Goal: Information Seeking & Learning: Check status

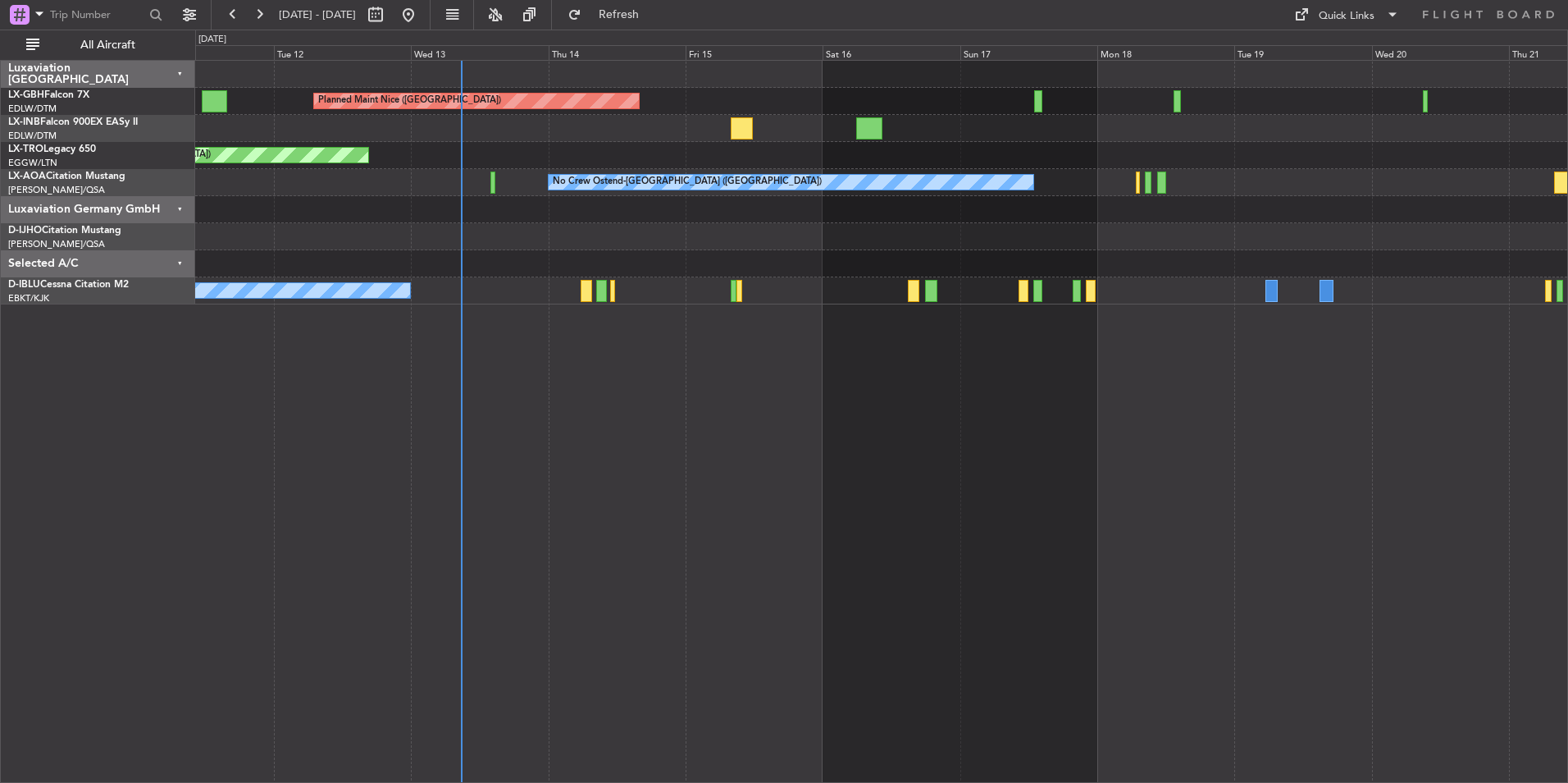
click at [977, 466] on div "Planned Maint Nice ([GEOGRAPHIC_DATA]) Unplanned Maint [GEOGRAPHIC_DATA] ([GEOG…" at bounding box center [881, 421] width 1373 height 722
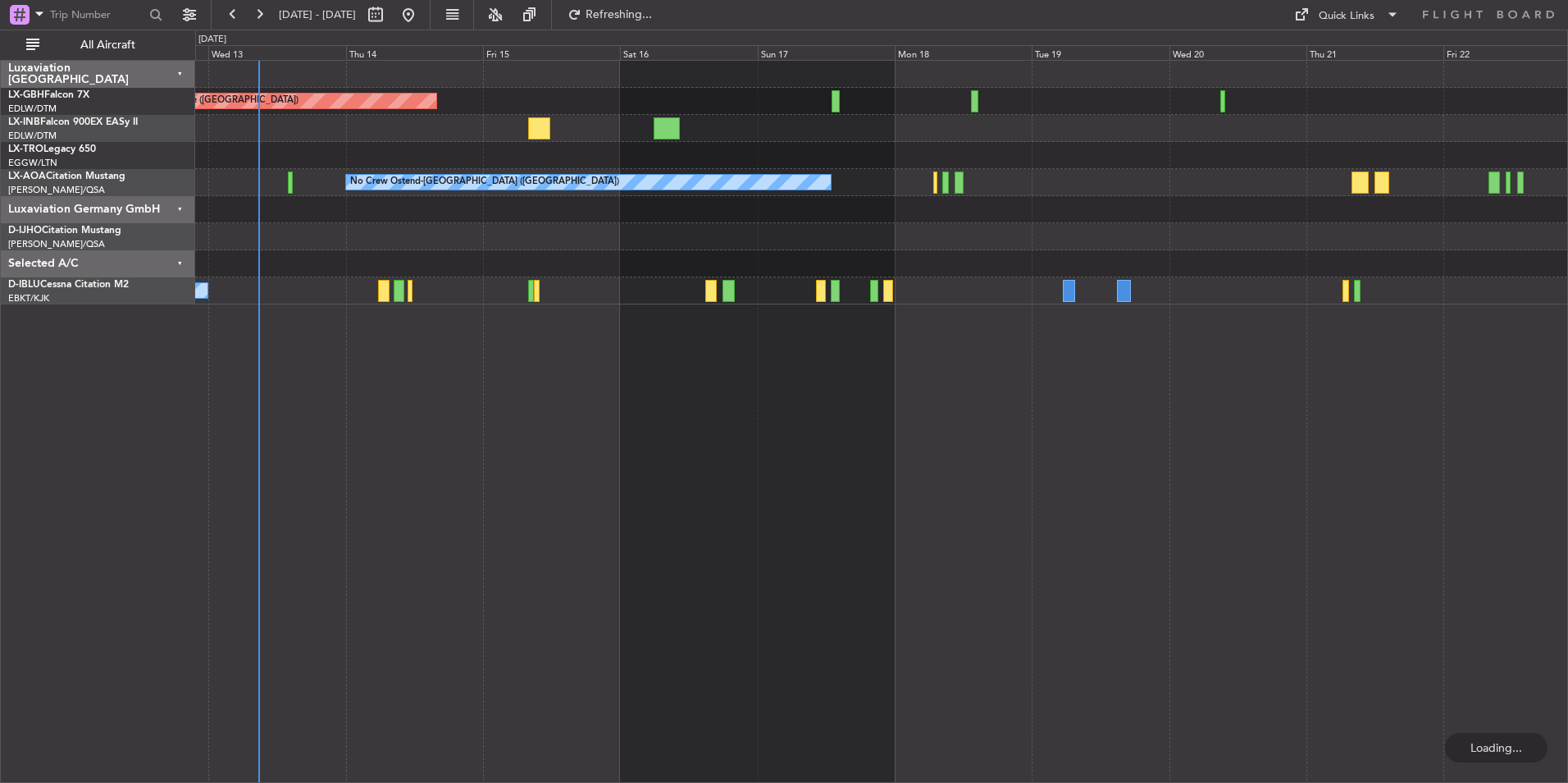
click at [1053, 461] on div "Planned Maint Nice ([GEOGRAPHIC_DATA]) Unplanned Maint [GEOGRAPHIC_DATA] ([GEOG…" at bounding box center [881, 421] width 1373 height 722
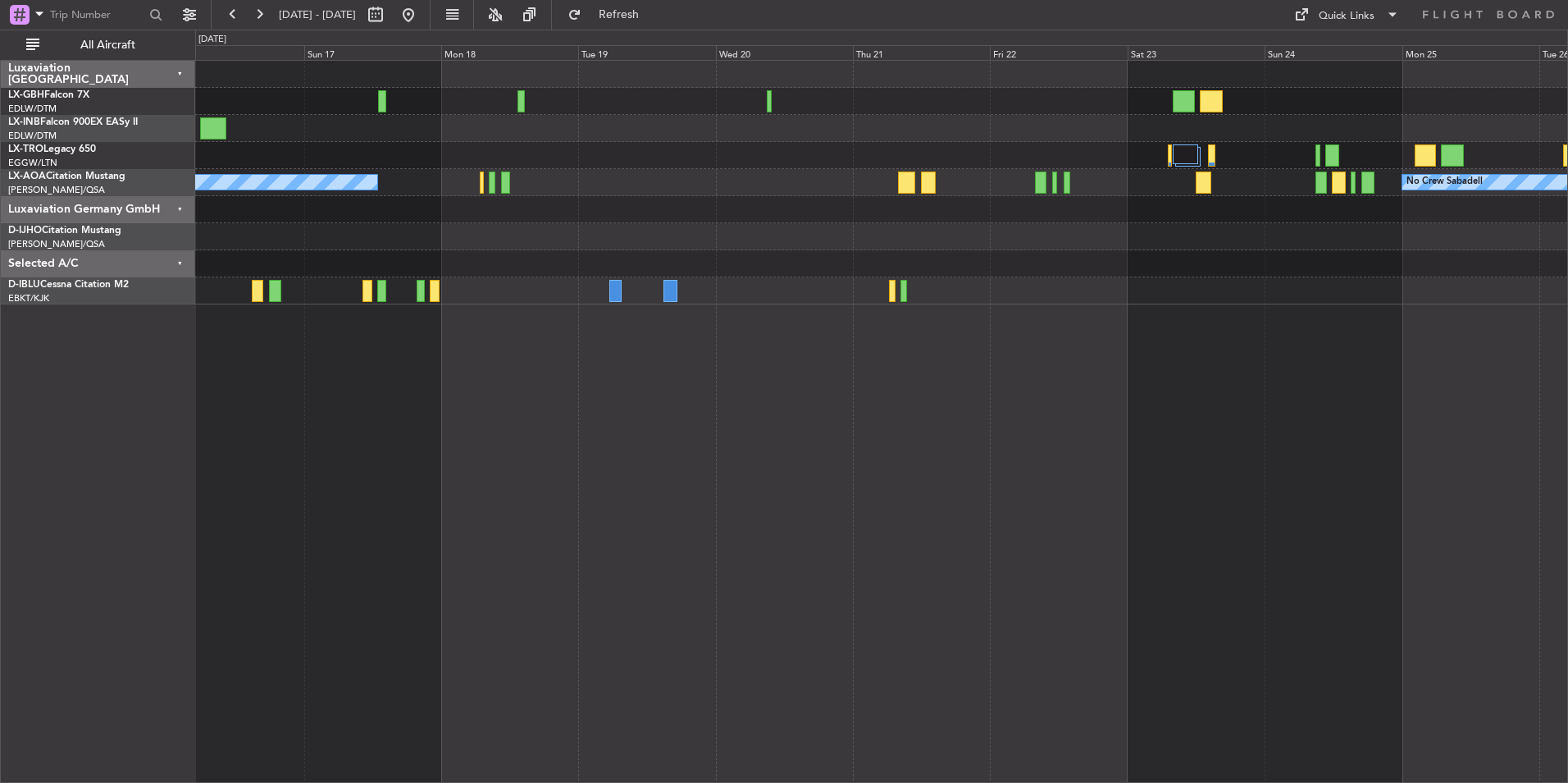
click at [852, 461] on div "Planned Maint Nice ([GEOGRAPHIC_DATA]) No Crew Ostend-[GEOGRAPHIC_DATA] (Ostend…" at bounding box center [881, 421] width 1373 height 722
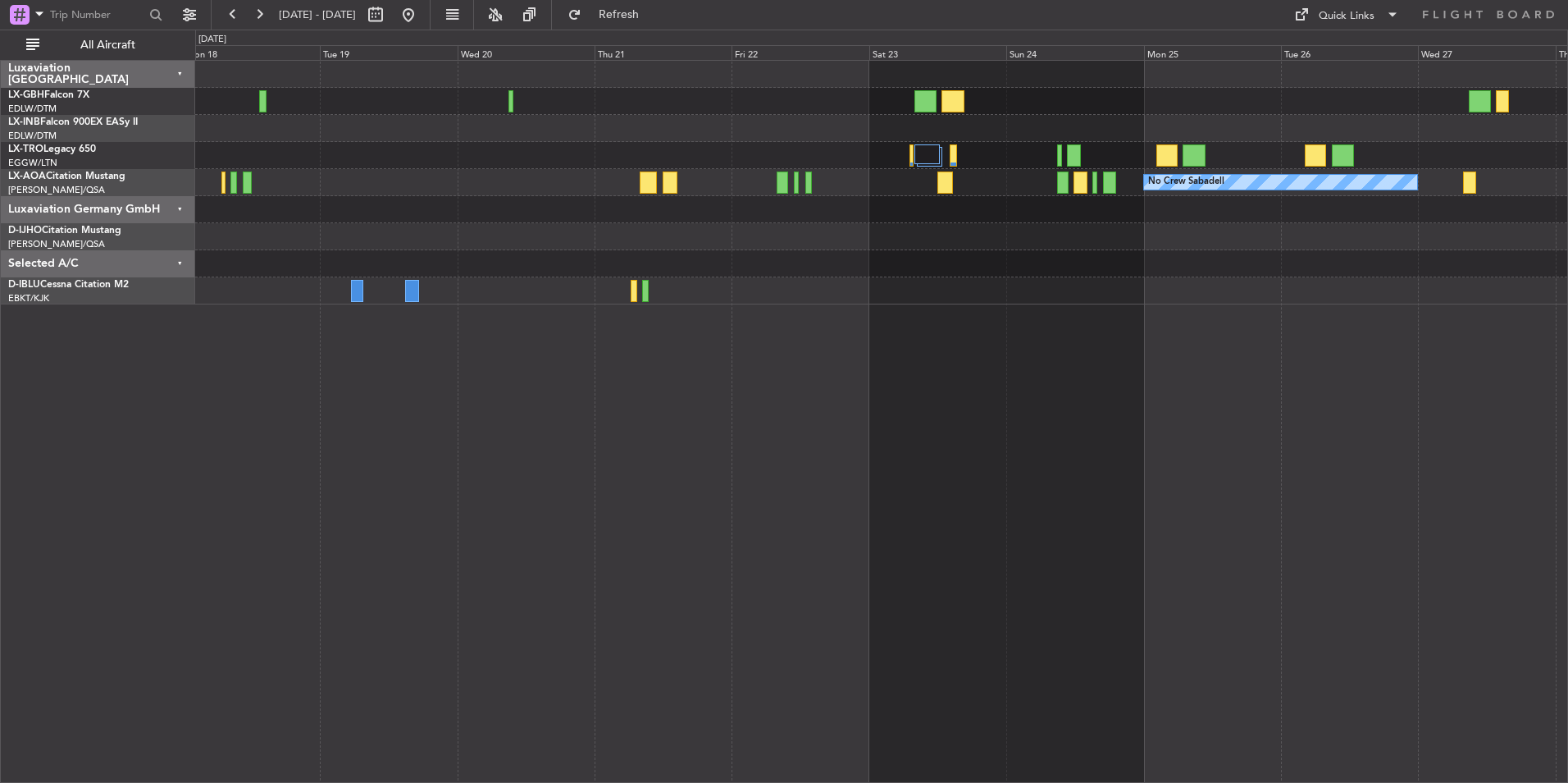
click at [1070, 424] on div "No Crew Sabadell No Crew Ostend-[GEOGRAPHIC_DATA] (Ostend)" at bounding box center [881, 421] width 1373 height 722
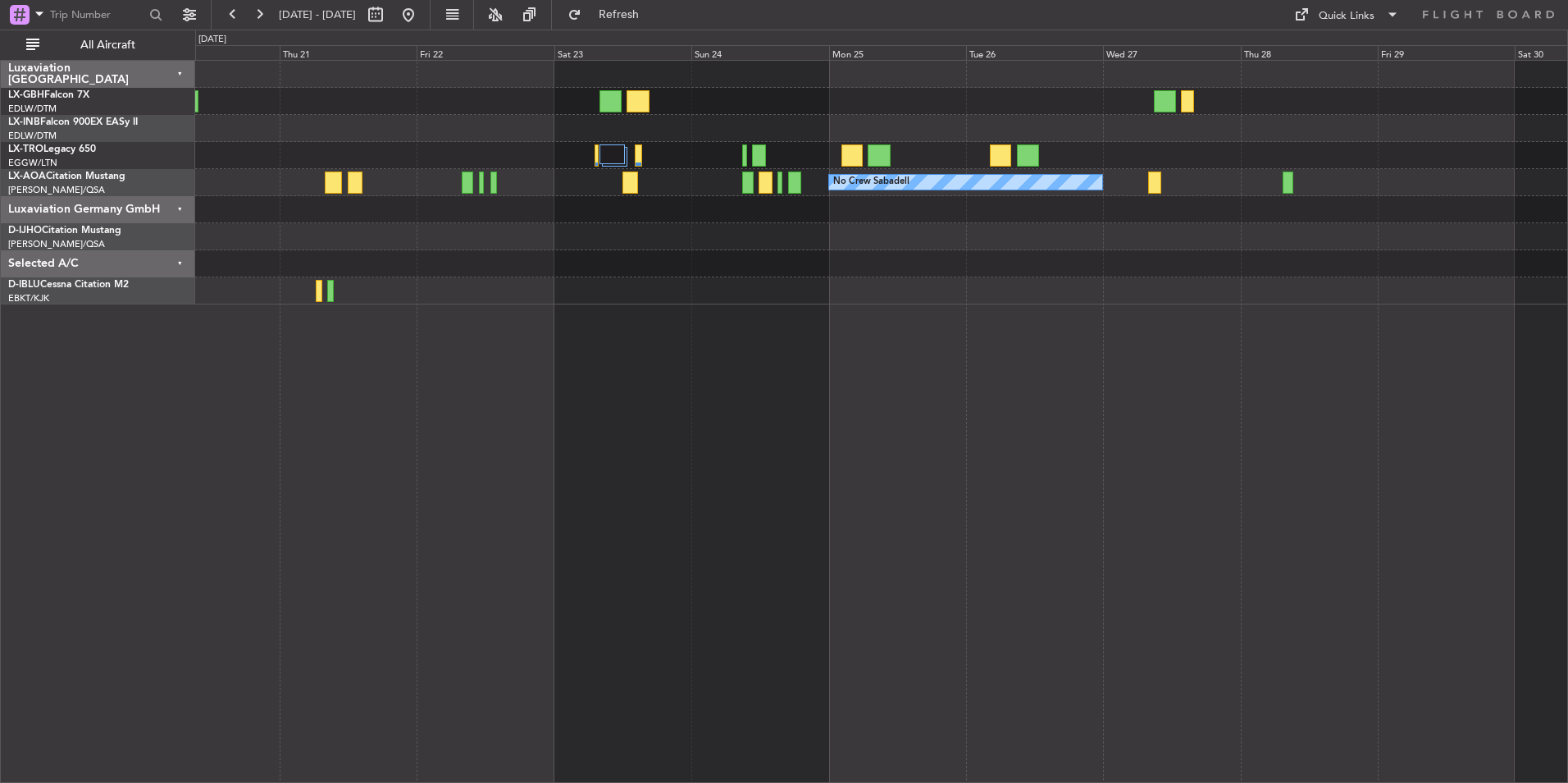
click at [1191, 407] on div "No Crew Sabadell" at bounding box center [881, 421] width 1373 height 722
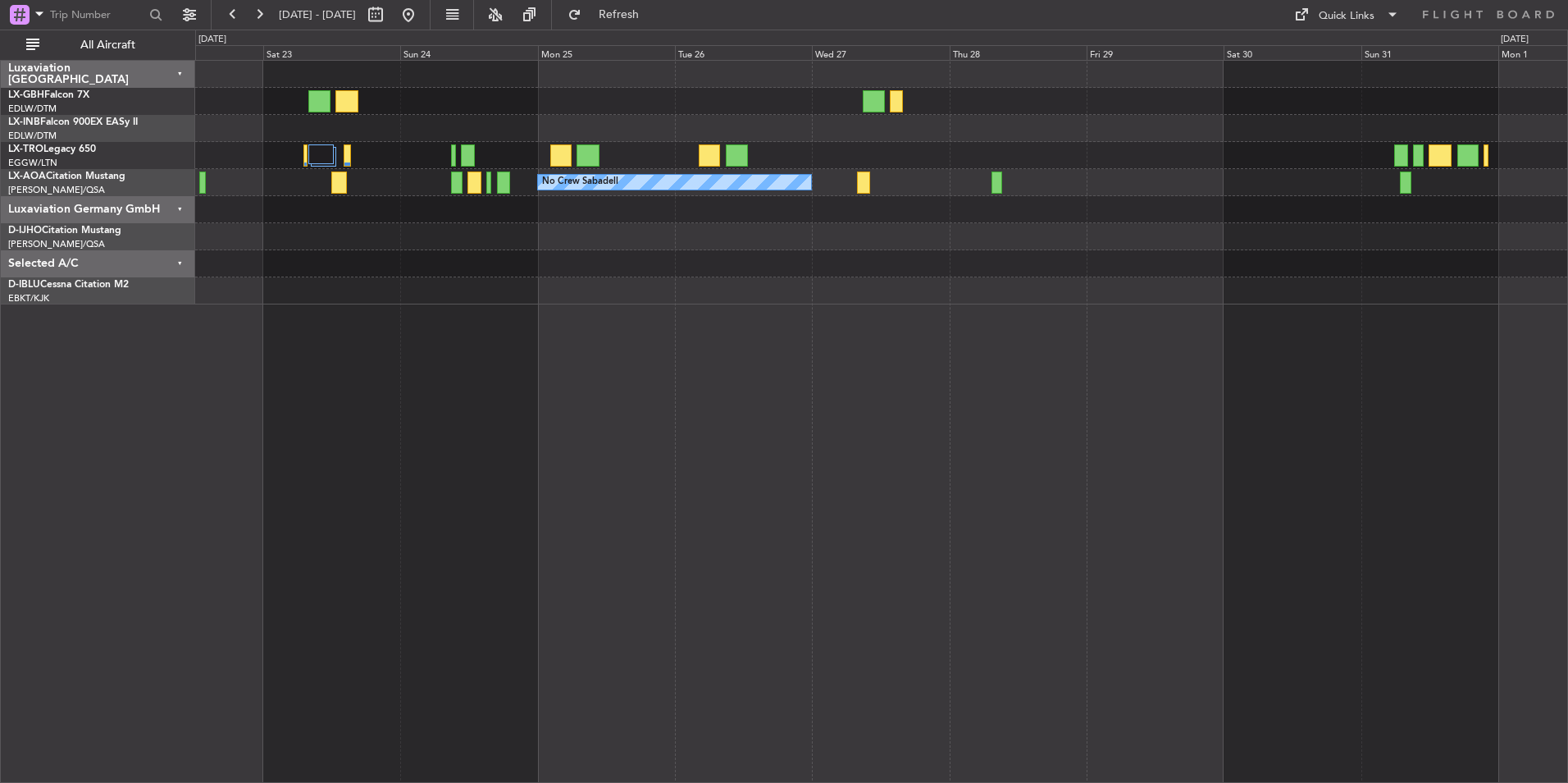
click at [1051, 442] on div "No Crew Sabadell" at bounding box center [881, 421] width 1373 height 722
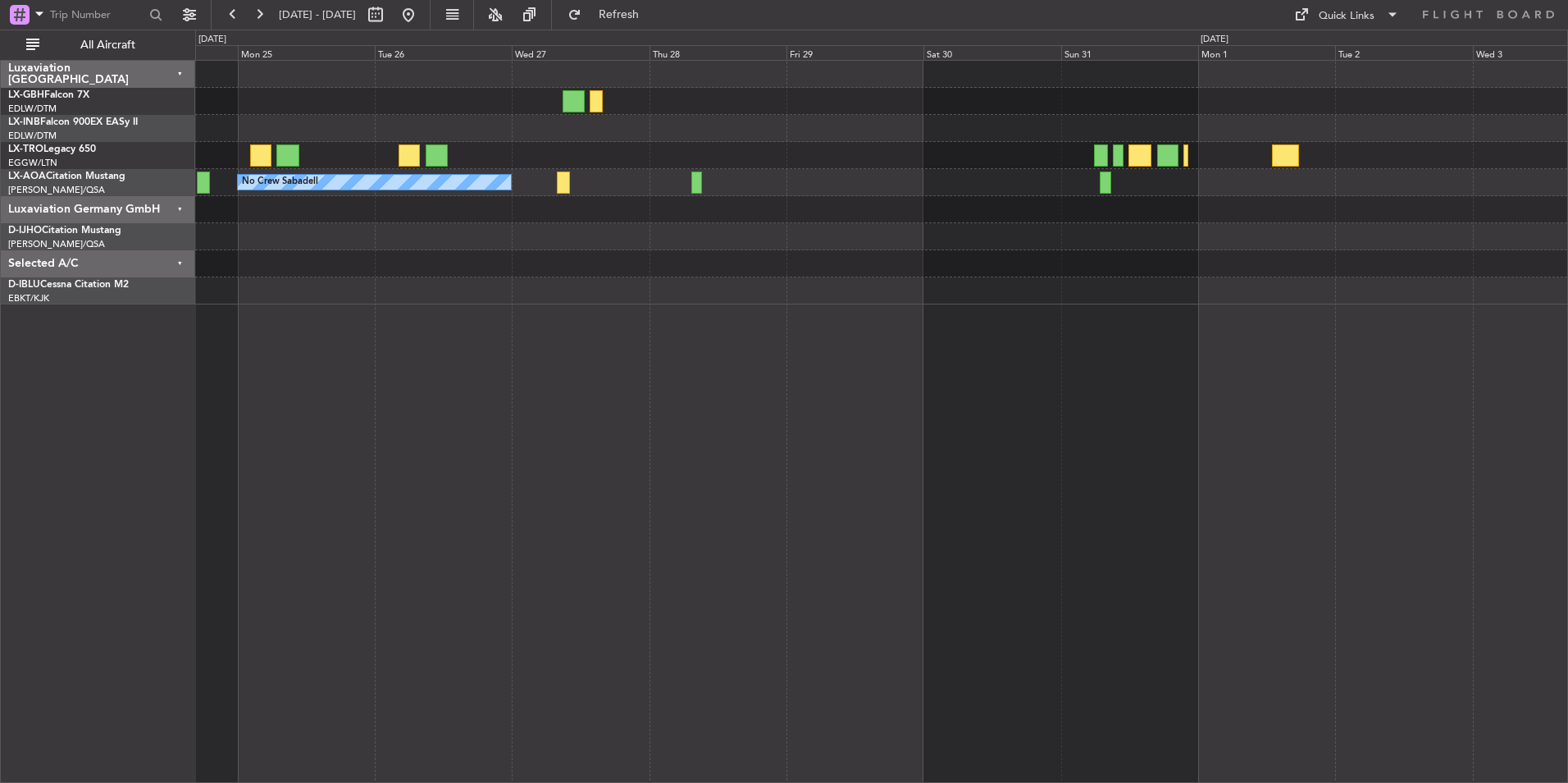
click at [961, 442] on div "No Crew Sabadell No Crew" at bounding box center [881, 421] width 1373 height 722
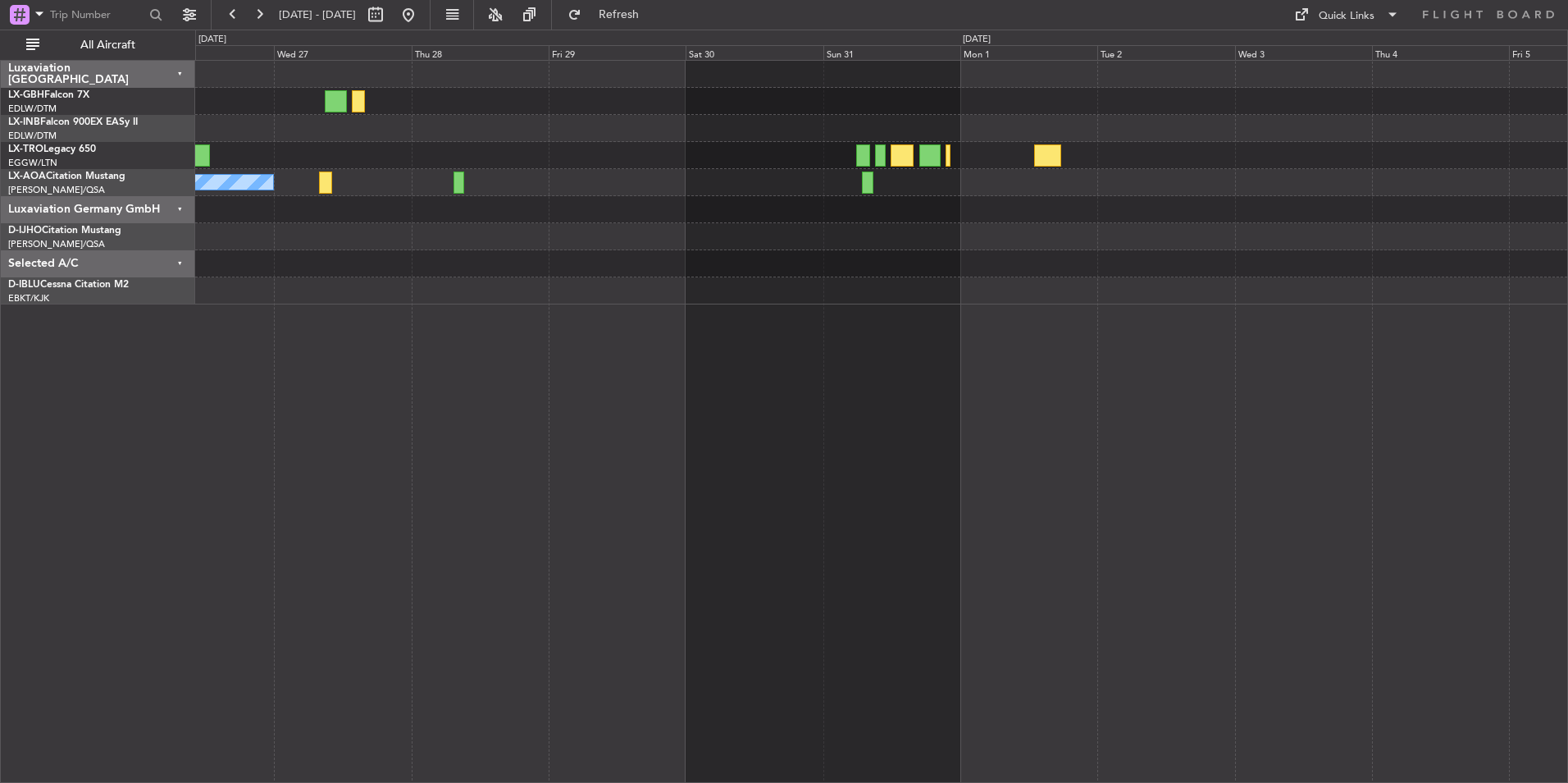
click at [1132, 451] on div "No Crew Sabadell No Crew" at bounding box center [881, 421] width 1373 height 722
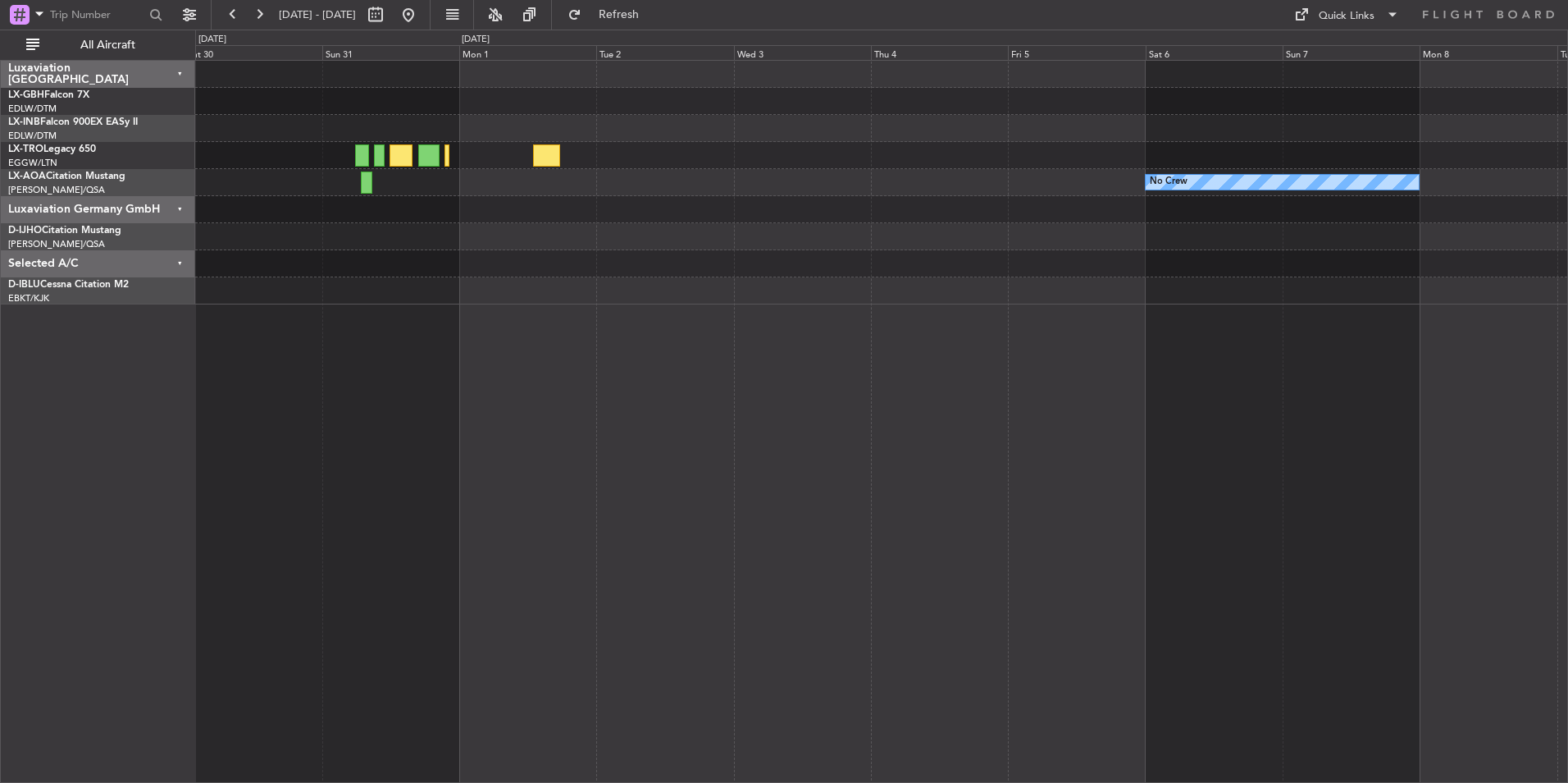
click at [836, 452] on div "No Crew" at bounding box center [881, 421] width 1373 height 722
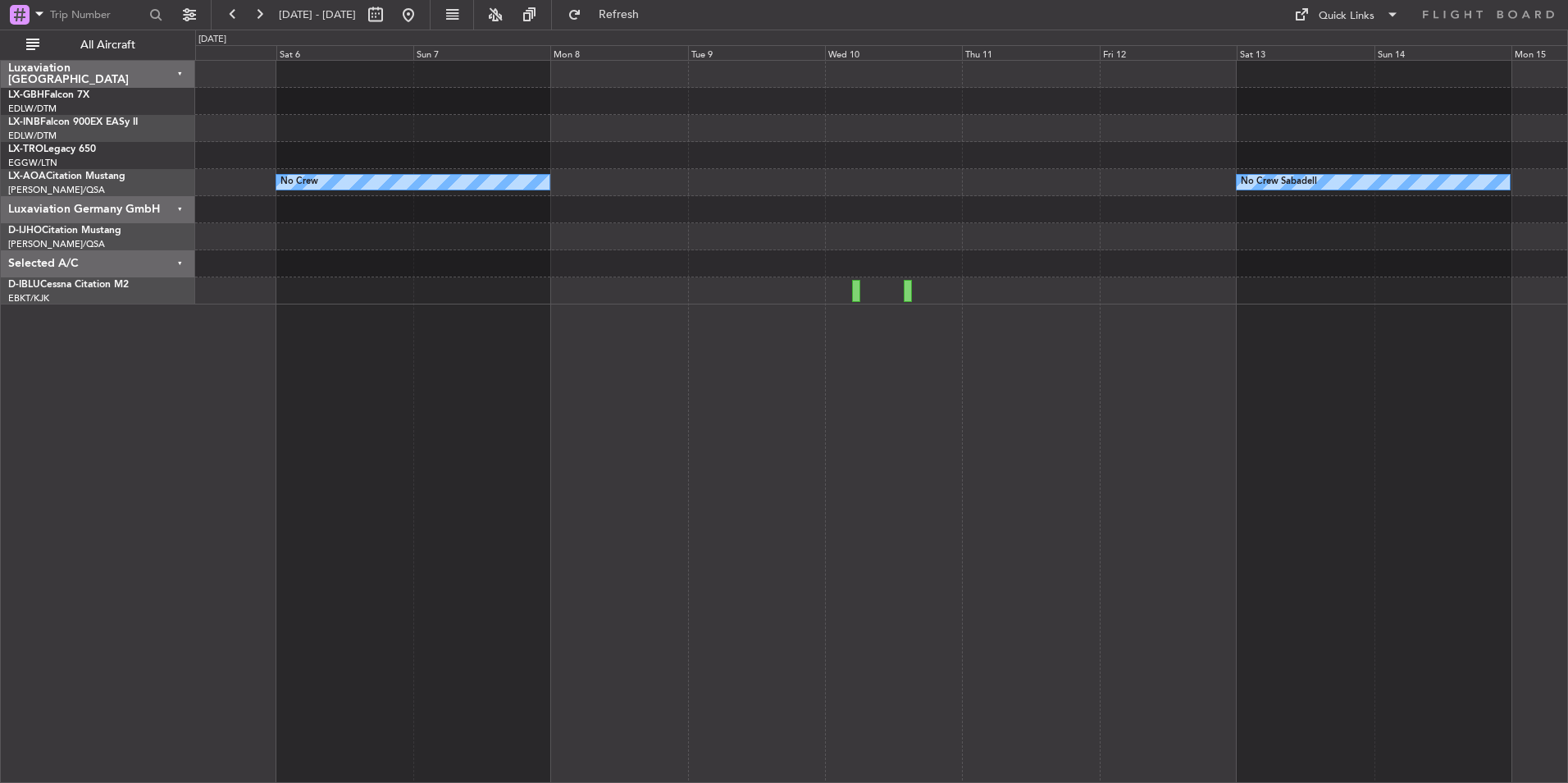
click at [582, 327] on div "No Crew No Crew Sabadell" at bounding box center [881, 421] width 1373 height 722
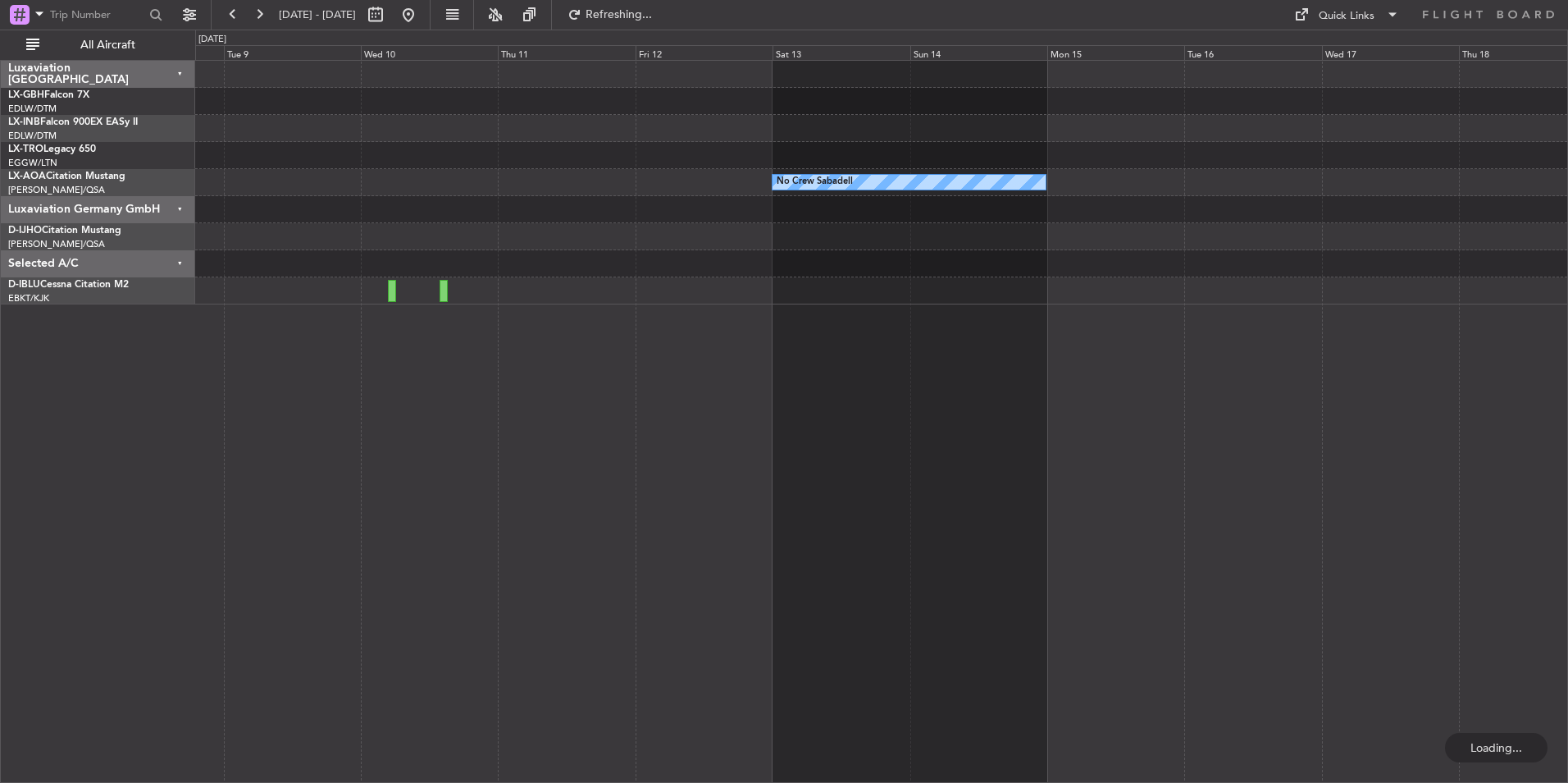
click at [655, 337] on div "No Crew Sabadell No Crew" at bounding box center [881, 421] width 1373 height 722
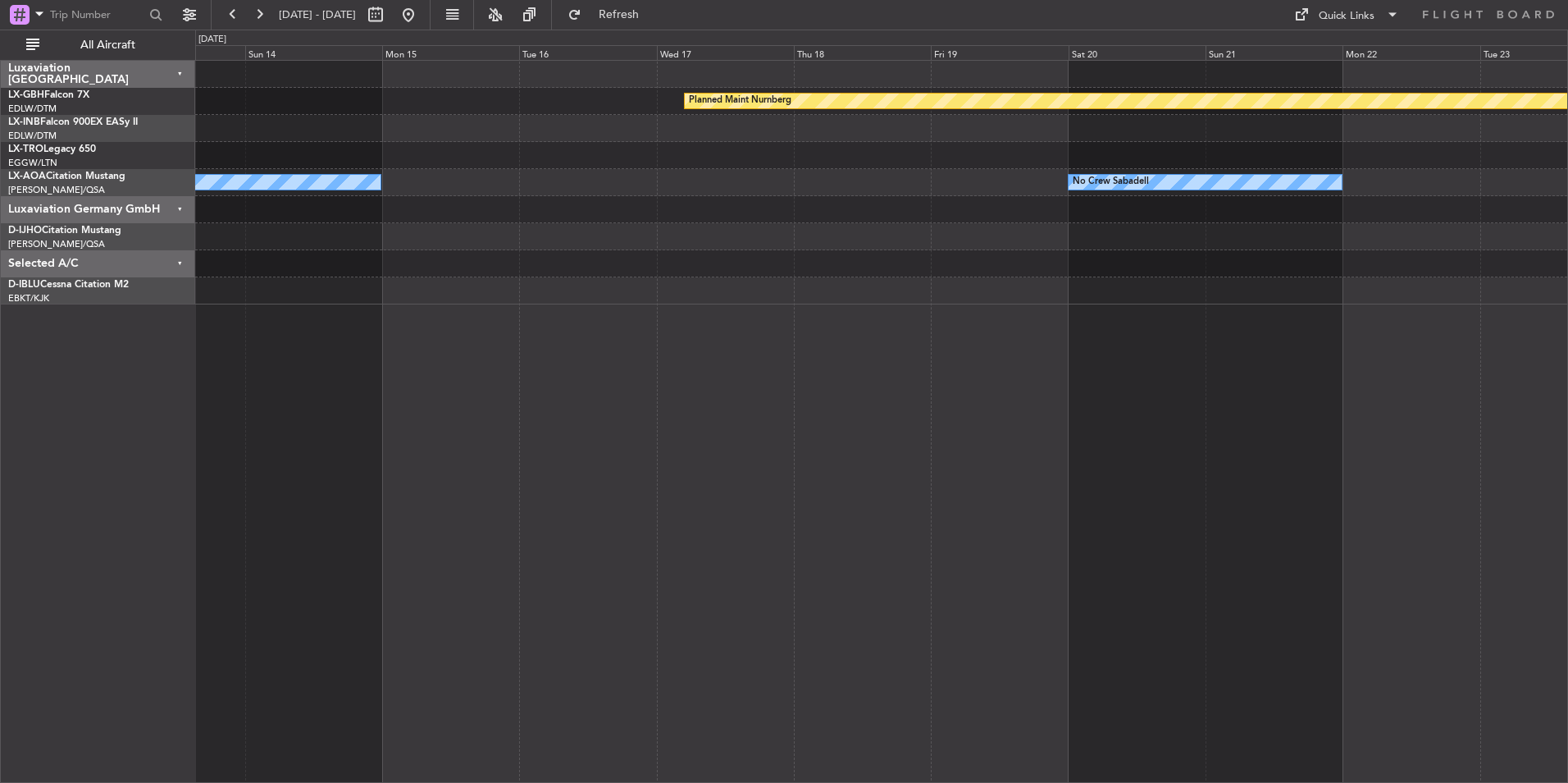
click at [777, 382] on div "Planned Maint Nurnberg No Crew Sabadell No Crew Sabadell" at bounding box center [881, 421] width 1373 height 722
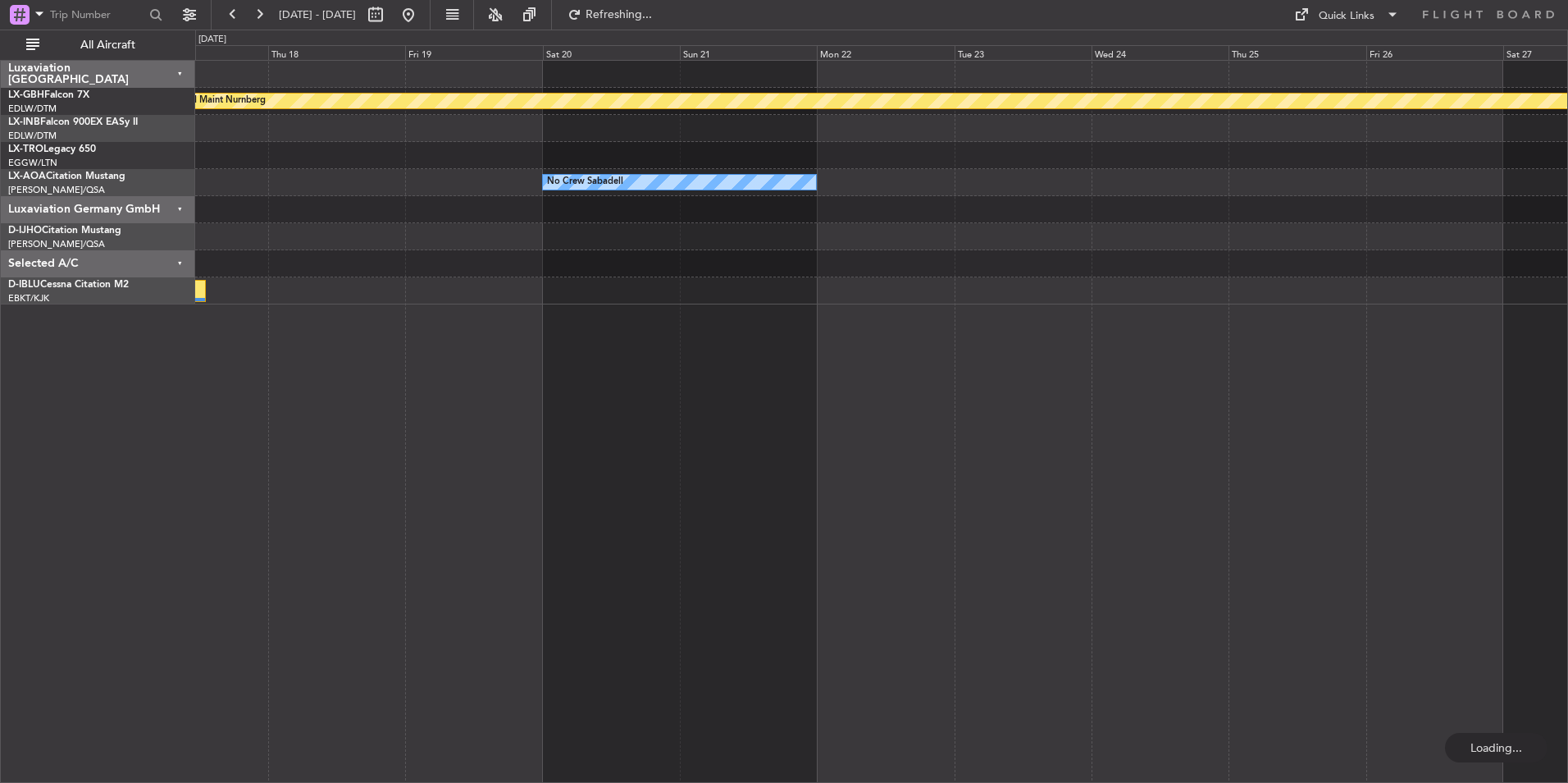
click at [854, 371] on div "Planned Maint Nurnberg No Crew Sabadell No Crew Sabadell" at bounding box center [881, 421] width 1373 height 722
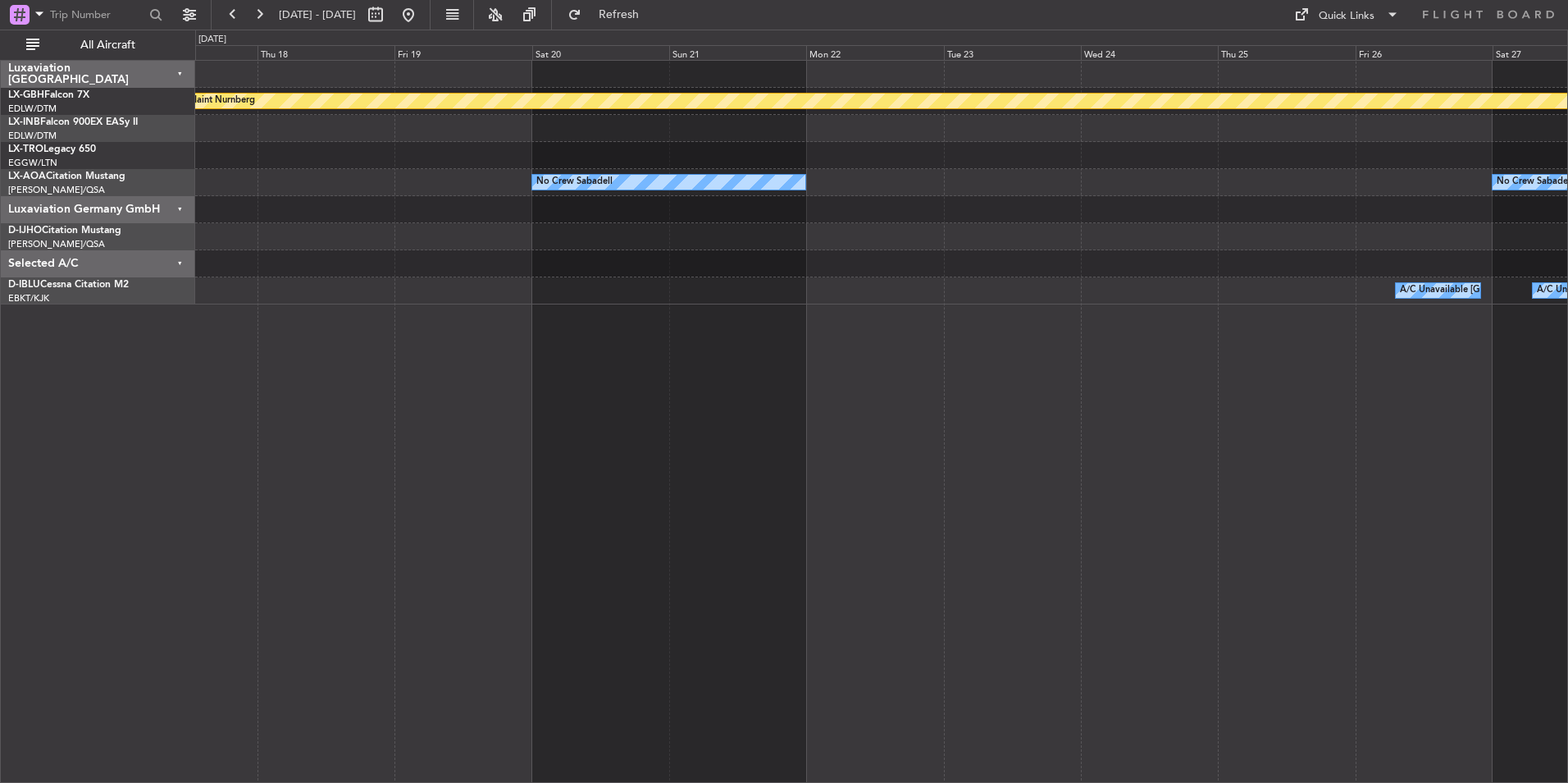
click at [1567, 489] on html "[DATE] - [DATE] Refresh Quick Links All Aircraft Planned Maint Nurnberg No Crew…" at bounding box center [784, 391] width 1568 height 783
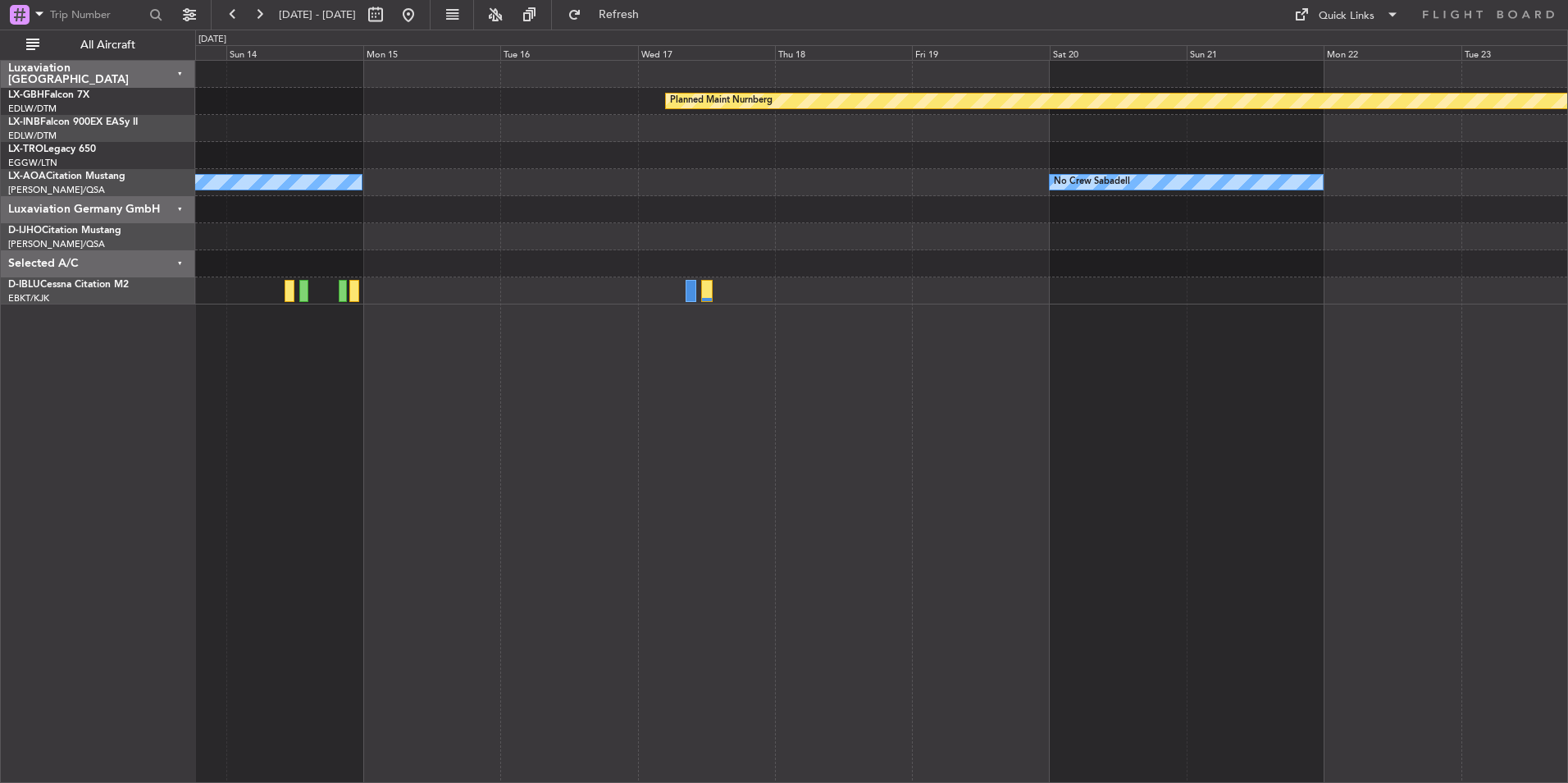
click at [1567, 510] on html "[DATE] - [DATE] Refresh Quick Links All Aircraft Planned Maint Nurnberg No Crew…" at bounding box center [784, 391] width 1568 height 783
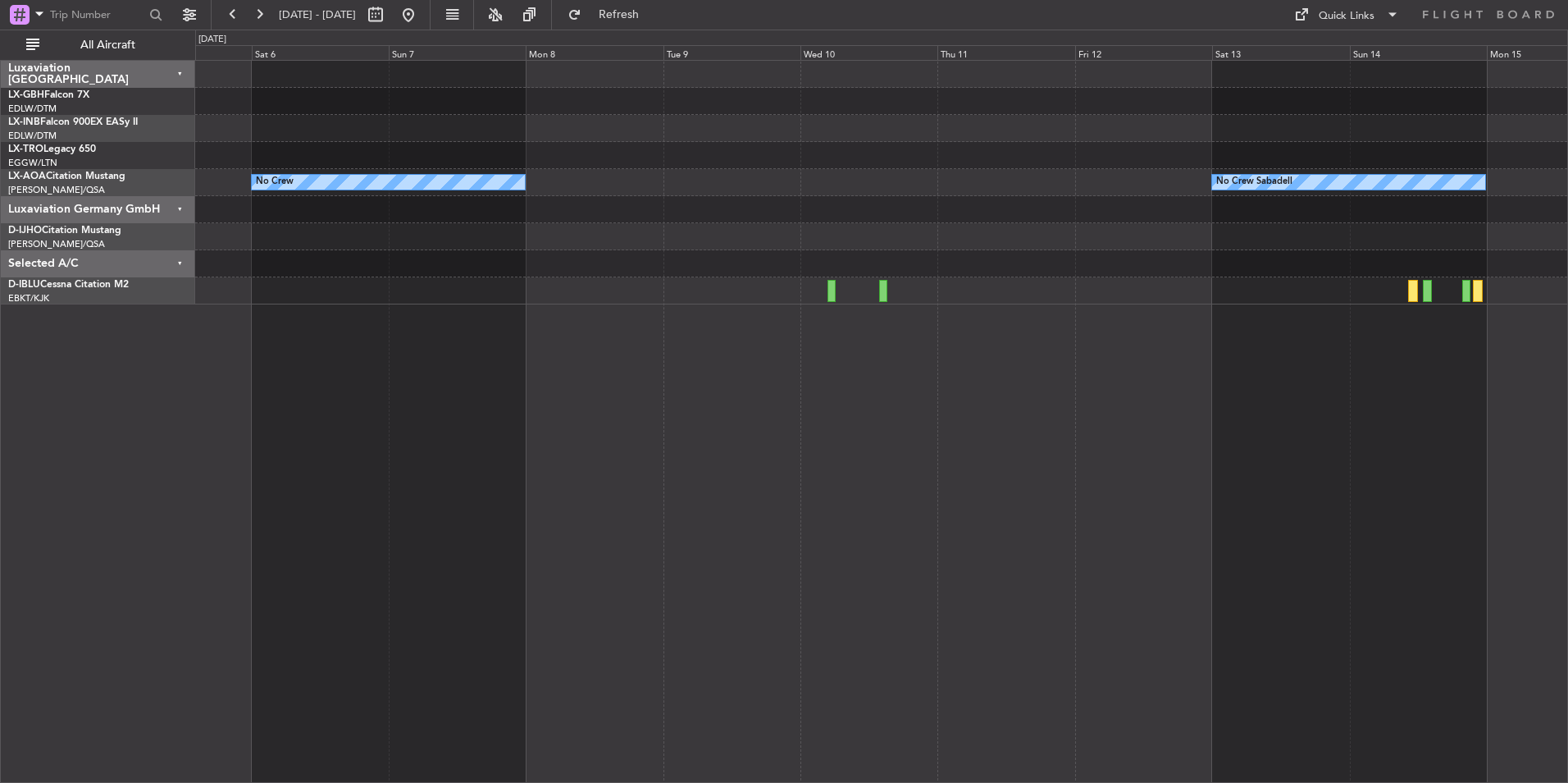
click at [1293, 416] on div "Planned Maint Nurnberg No Crew Sabadell No Crew" at bounding box center [881, 421] width 1373 height 722
click at [1285, 449] on div "Planned Maint Nurnberg No Crew Sabadell No Crew" at bounding box center [881, 421] width 1373 height 722
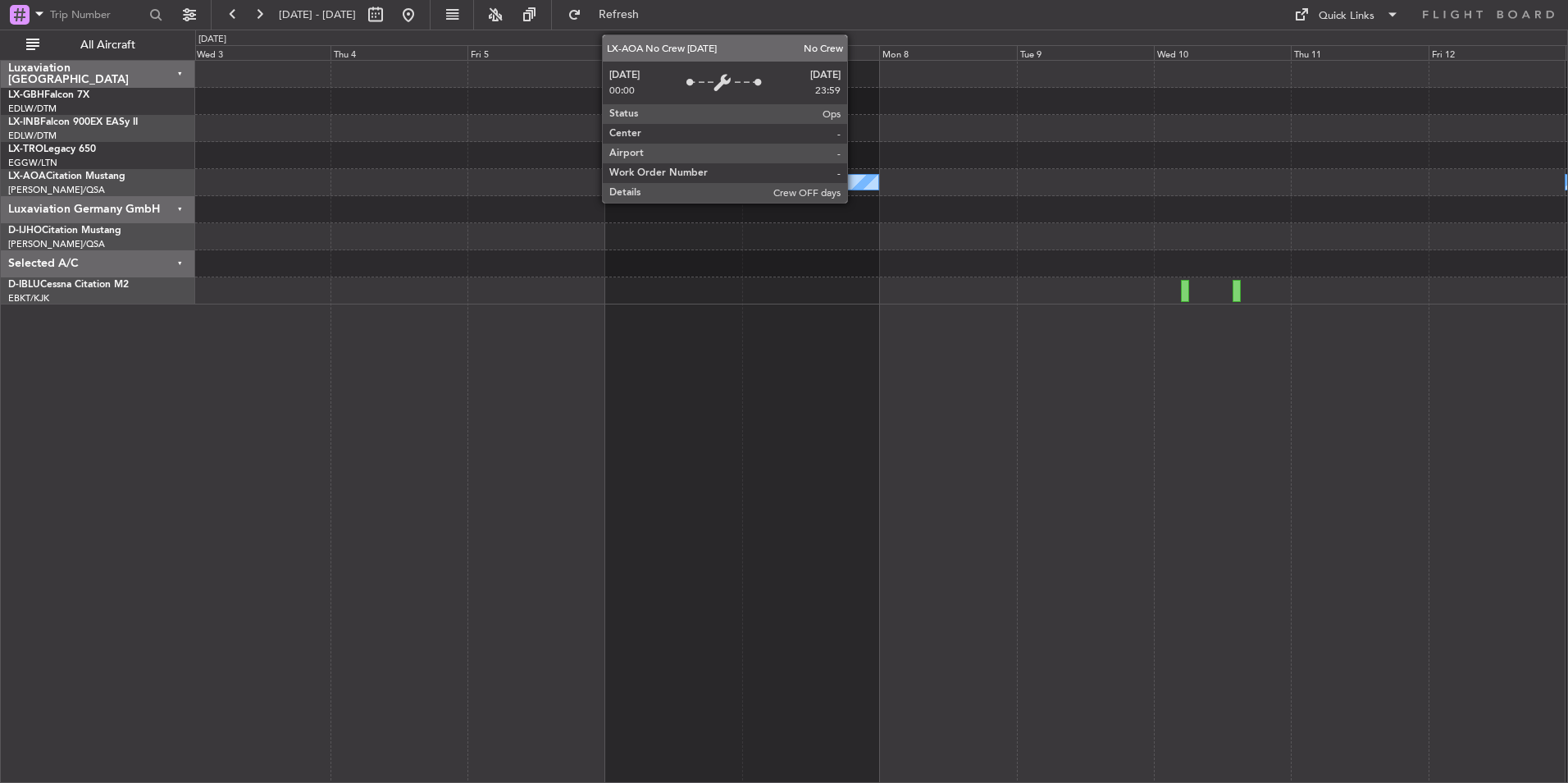
click at [855, 182] on div "No Crew" at bounding box center [741, 182] width 273 height 14
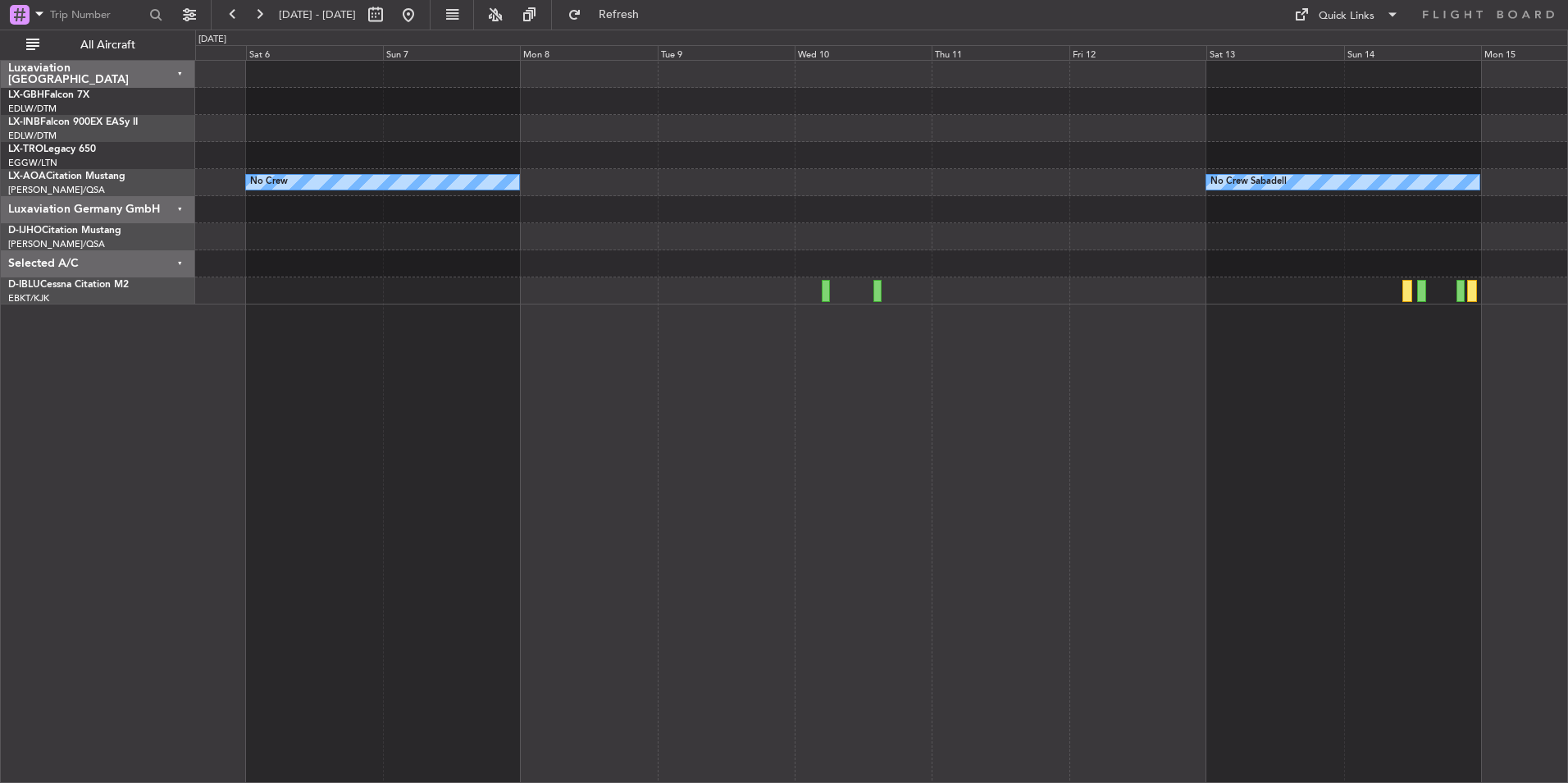
click at [834, 369] on div "Planned Maint Nurnberg No Crew No Crew Sabadell" at bounding box center [881, 421] width 1373 height 722
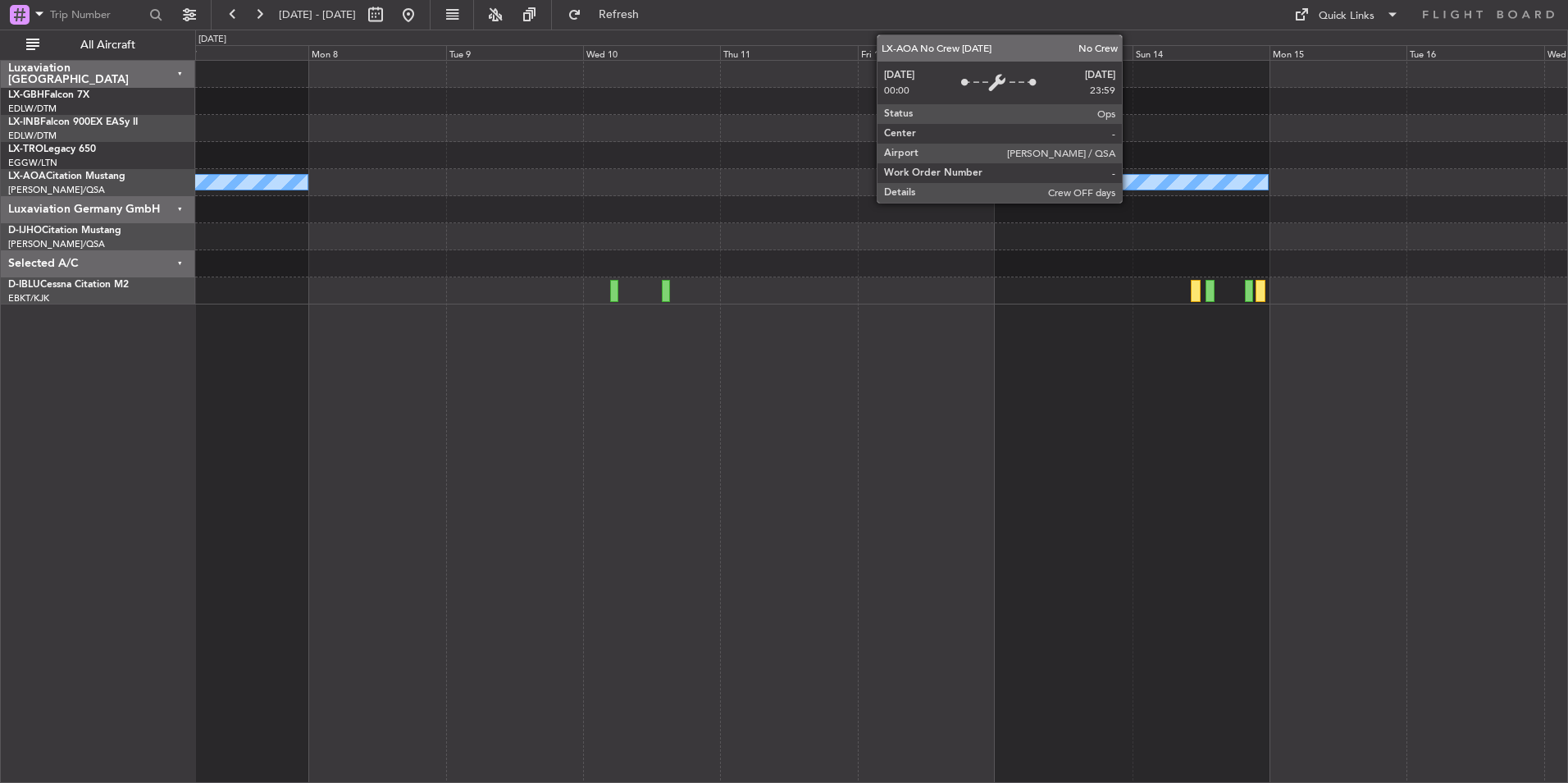
click at [1129, 178] on div "No Crew Sabadell" at bounding box center [1131, 182] width 273 height 14
click at [1144, 183] on div "No Crew Sabadell" at bounding box center [1131, 182] width 273 height 14
click at [1148, 177] on div "No Crew Sabadell" at bounding box center [1131, 182] width 273 height 14
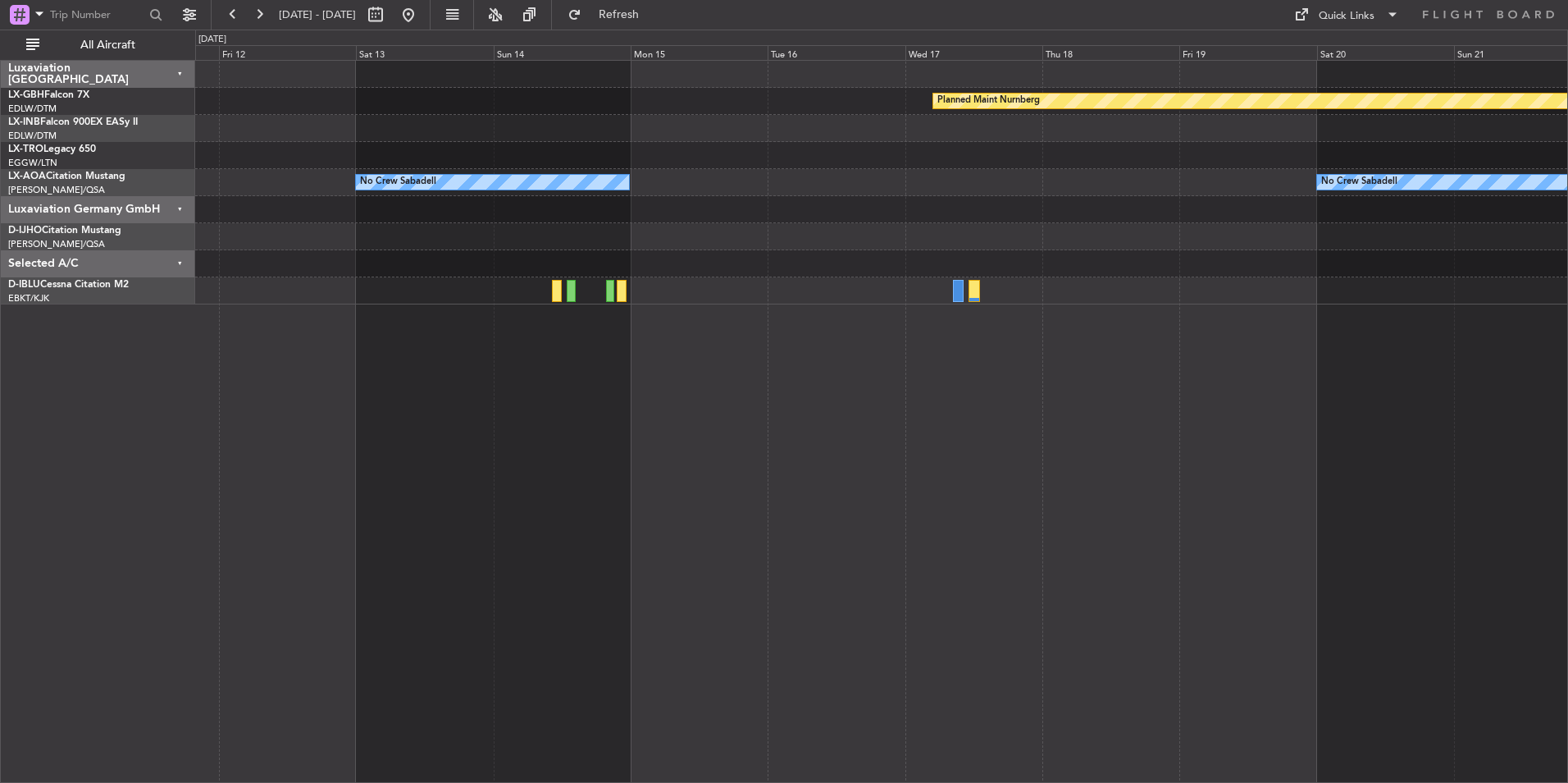
click at [828, 385] on div "Planned Maint Nurnberg No Crew Sabadell No Crew Sabadell" at bounding box center [881, 421] width 1373 height 722
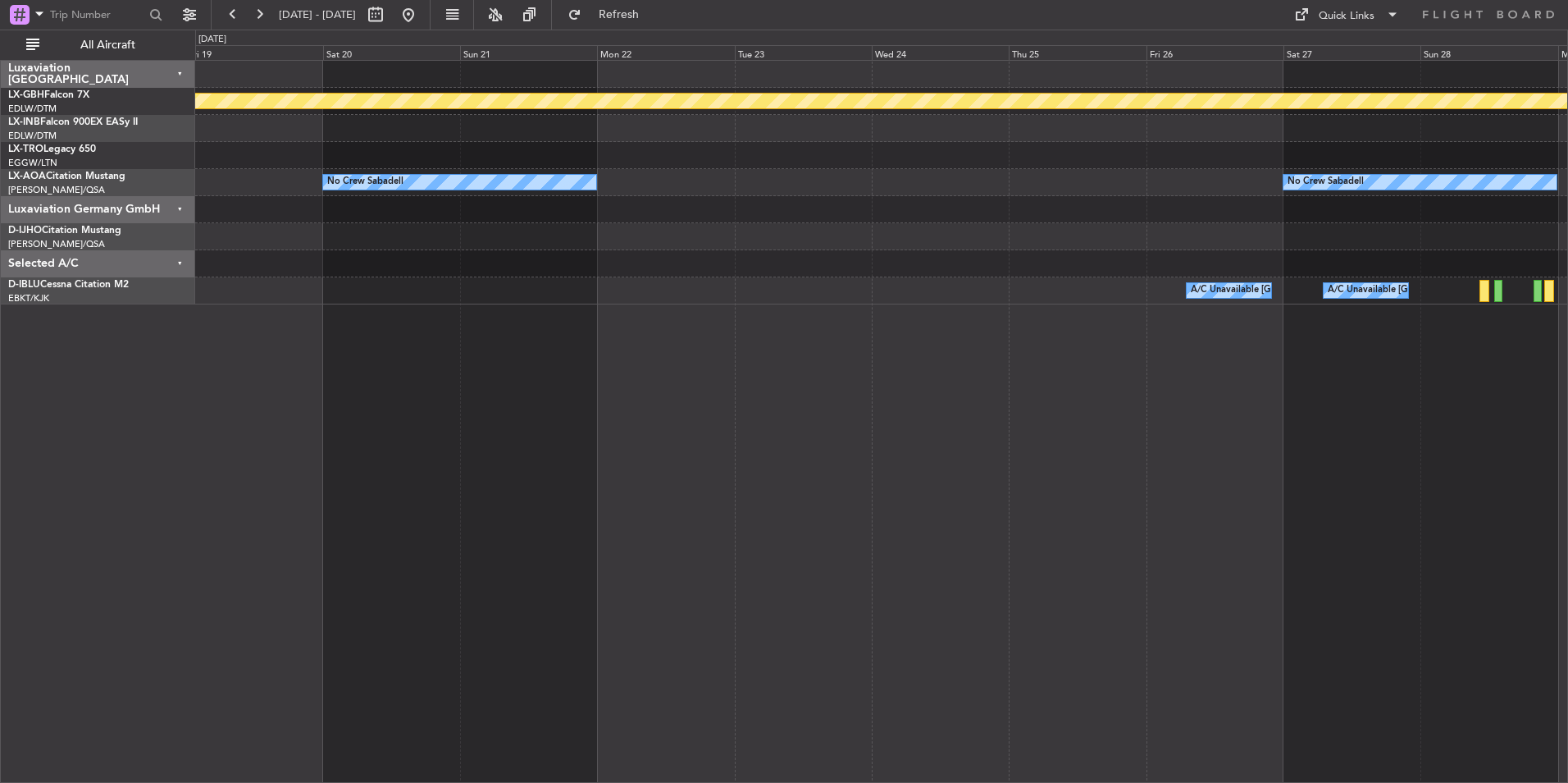
click at [366, 353] on div "Planned Maint Nurnberg No Crew Sabadell No Crew Sabadell A/C Unavailable [GEOGR…" at bounding box center [881, 421] width 1373 height 722
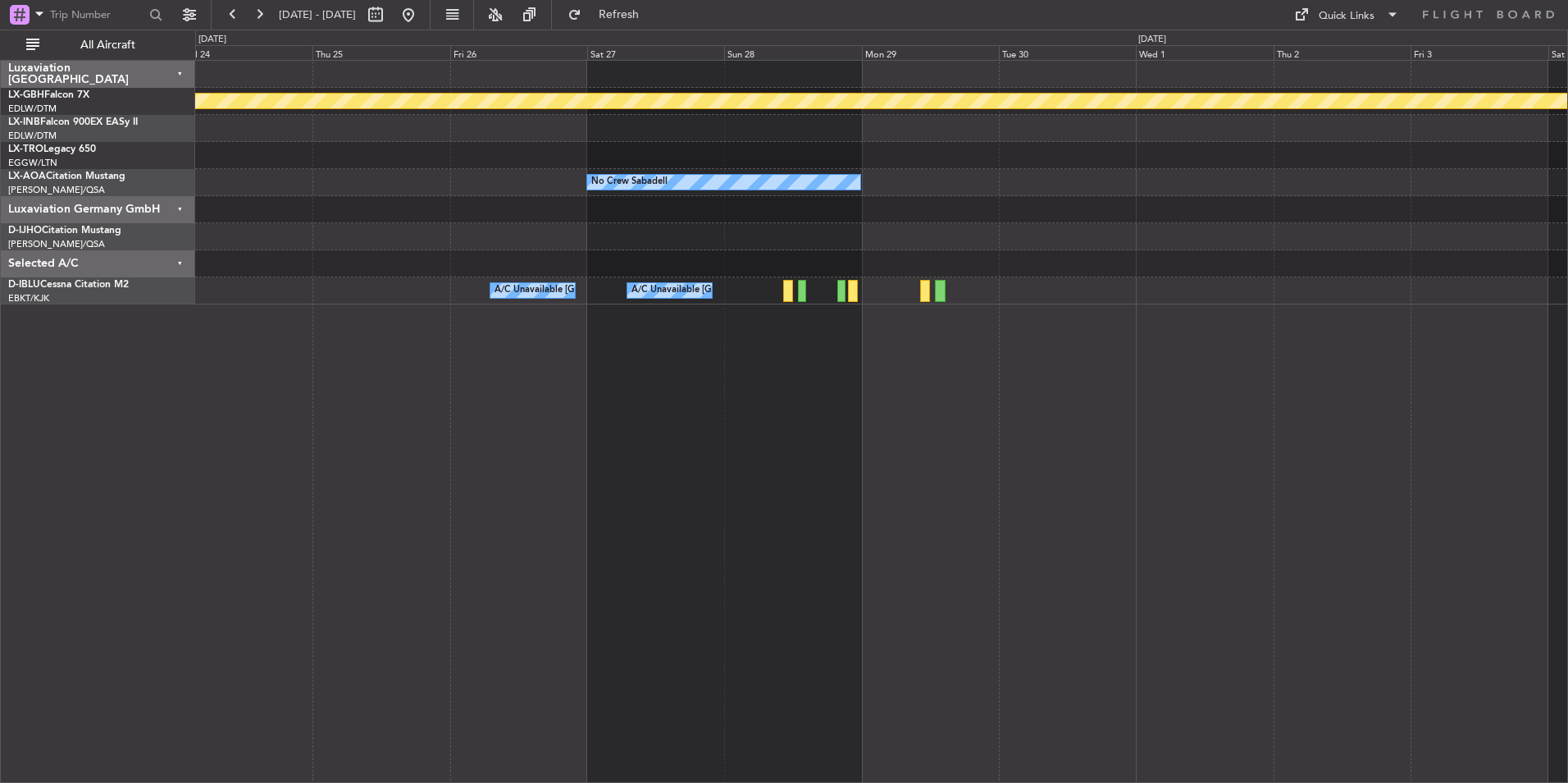
click at [872, 367] on div "Planned Maint Nurnberg No Crew Sabadell No Crew Sabadell A/C Unavailable [GEOGR…" at bounding box center [881, 421] width 1373 height 722
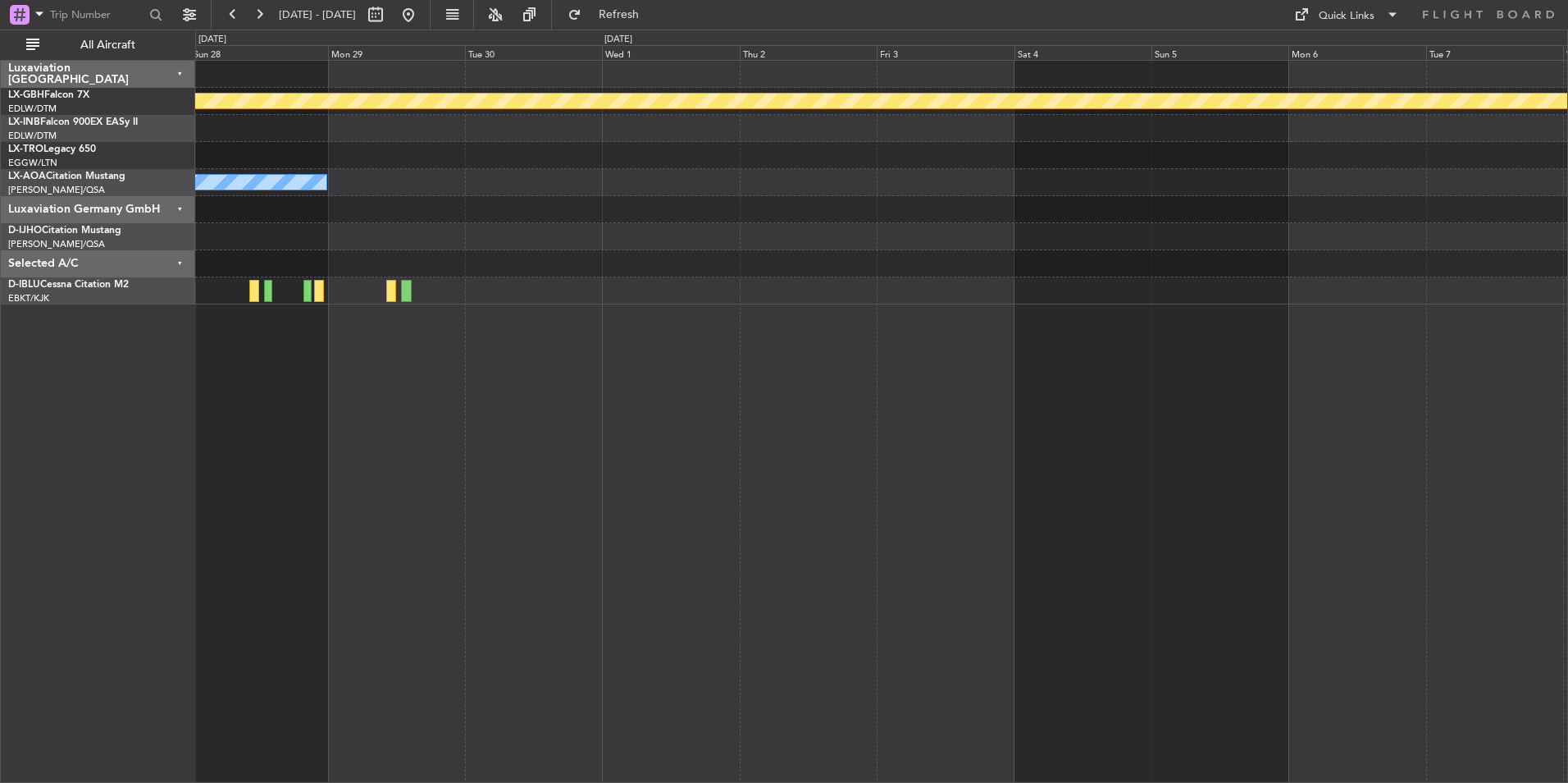
click at [834, 356] on div "Planned Maint Nurnberg No Crew Sabadell A/C Unavailable [GEOGRAPHIC_DATA]-[GEOG…" at bounding box center [881, 421] width 1373 height 722
click at [422, 6] on button at bounding box center [408, 14] width 26 height 26
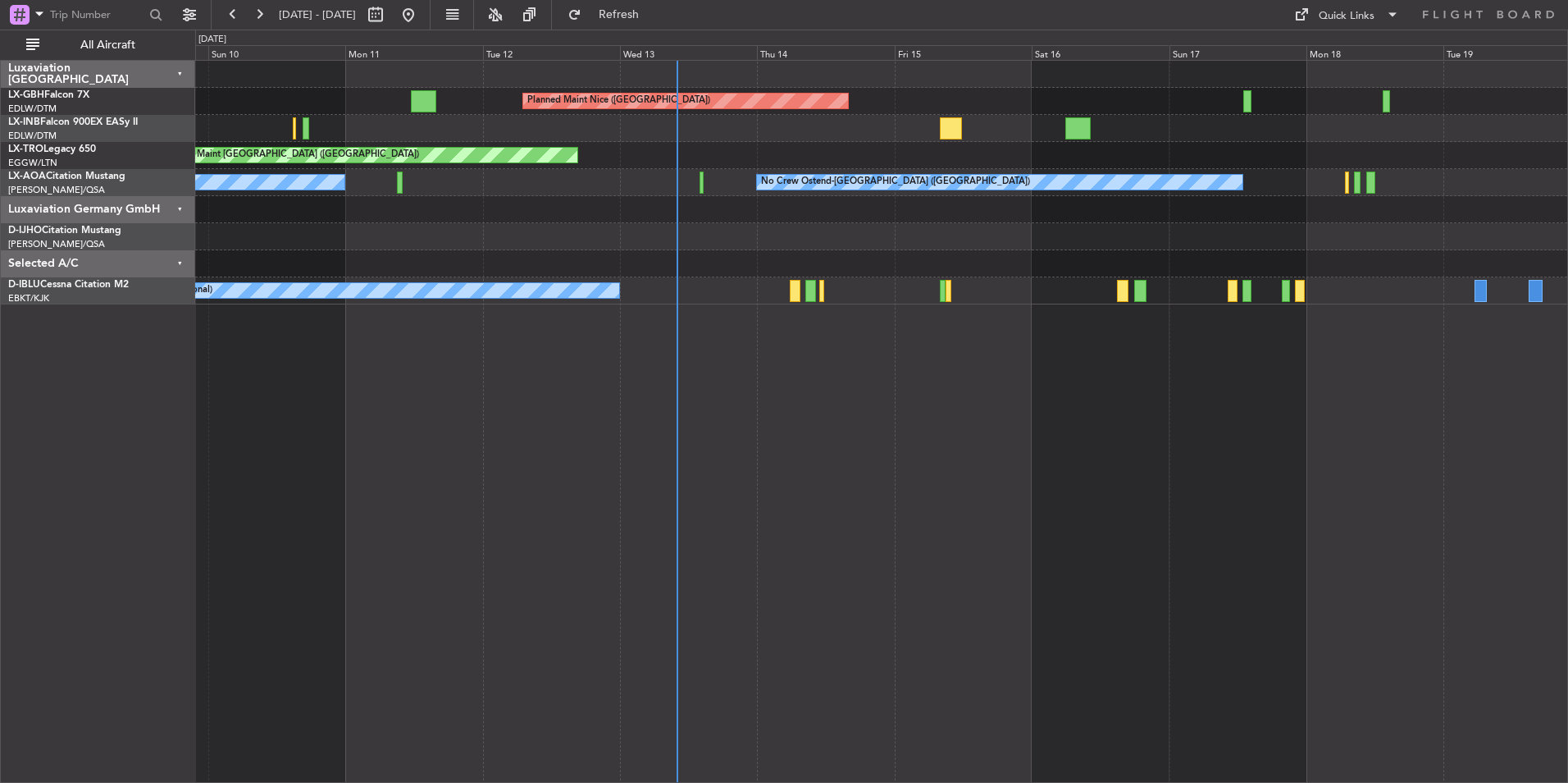
click at [1321, 257] on div "Planned Maint Nice ([GEOGRAPHIC_DATA]) [GEOGRAPHIC_DATA] ([GEOGRAPHIC_DATA]) Un…" at bounding box center [881, 182] width 1372 height 244
